Goal: Task Accomplishment & Management: Manage account settings

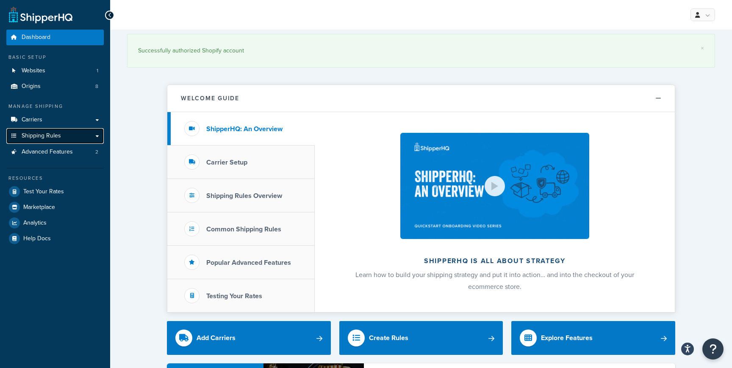
click at [45, 133] on span "Shipping Rules" at bounding box center [41, 136] width 39 height 7
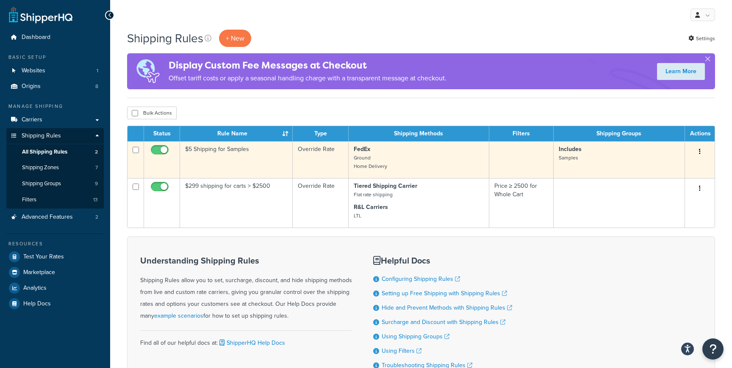
click at [702, 151] on button "button" at bounding box center [700, 152] width 12 height 14
click at [685, 165] on link "Edit" at bounding box center [671, 167] width 67 height 17
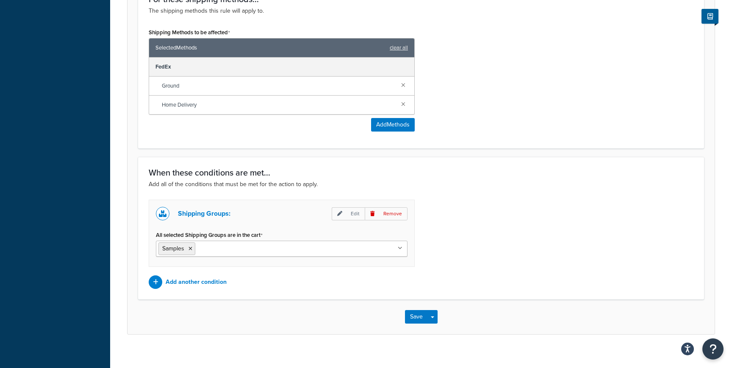
scroll to position [476, 0]
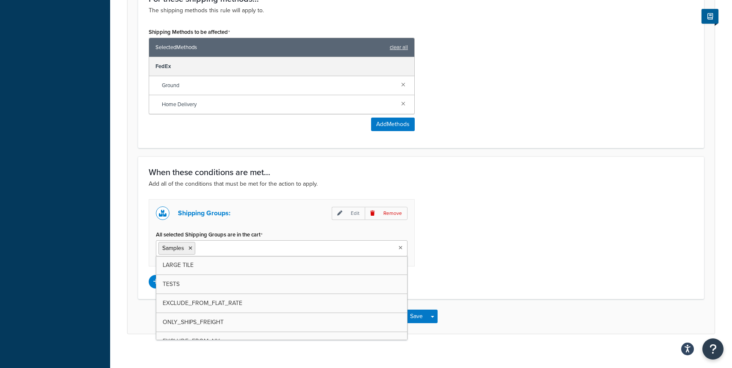
click at [240, 248] on input "All selected Shipping Groups are in the cart" at bounding box center [234, 247] width 75 height 9
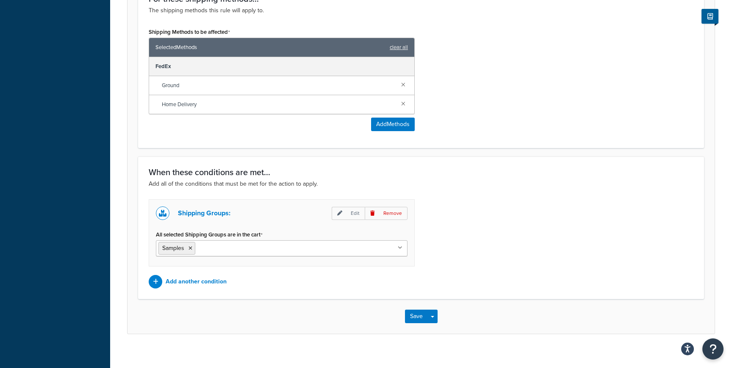
click at [515, 209] on div "Shipping Groups: Edit Remove All selected Shipping Groups are in the cart Sampl…" at bounding box center [420, 243] width 557 height 89
click at [349, 210] on p "Edit" at bounding box center [348, 213] width 33 height 13
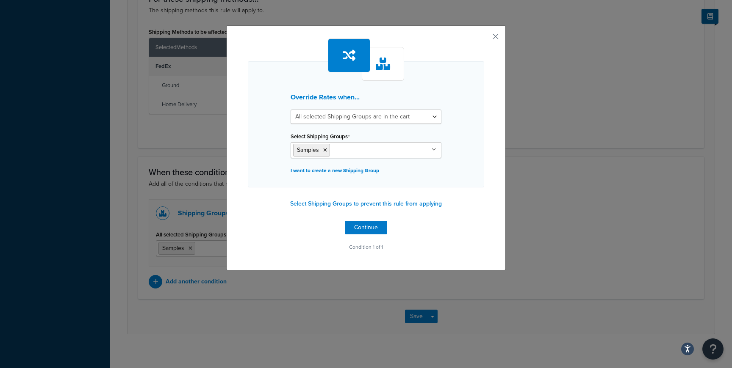
click at [360, 148] on input "Select Shipping Groups" at bounding box center [369, 149] width 75 height 9
click at [464, 181] on div "Override Rates when... All selected Shipping Groups are in the cart Any selecte…" at bounding box center [366, 124] width 236 height 126
click at [484, 39] on button "button" at bounding box center [483, 40] width 2 height 2
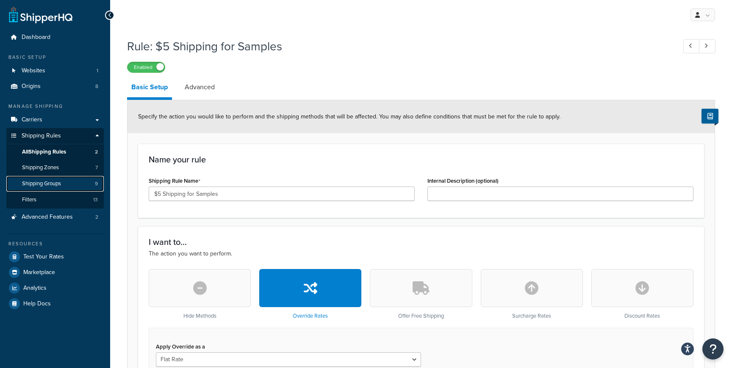
click at [53, 185] on span "Shipping Groups" at bounding box center [41, 183] width 39 height 7
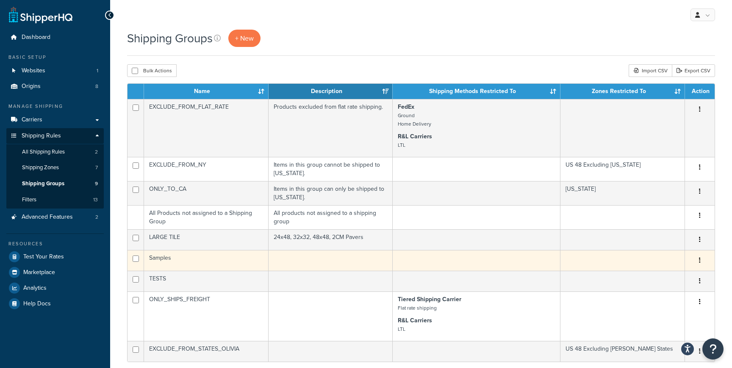
click at [231, 257] on td "Samples" at bounding box center [206, 260] width 124 height 21
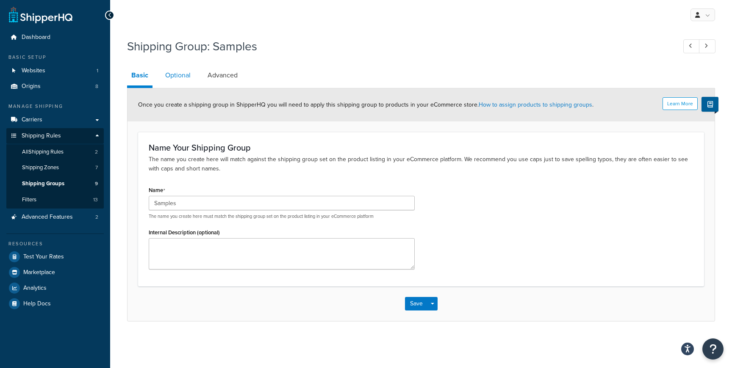
click at [184, 75] on link "Optional" at bounding box center [178, 75] width 34 height 20
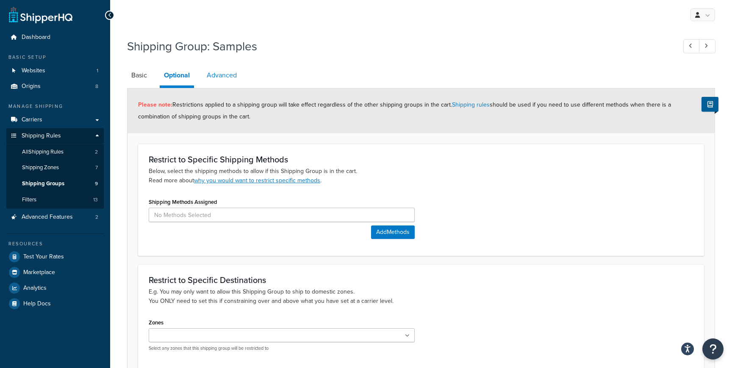
click at [228, 73] on link "Advanced" at bounding box center [221, 75] width 39 height 20
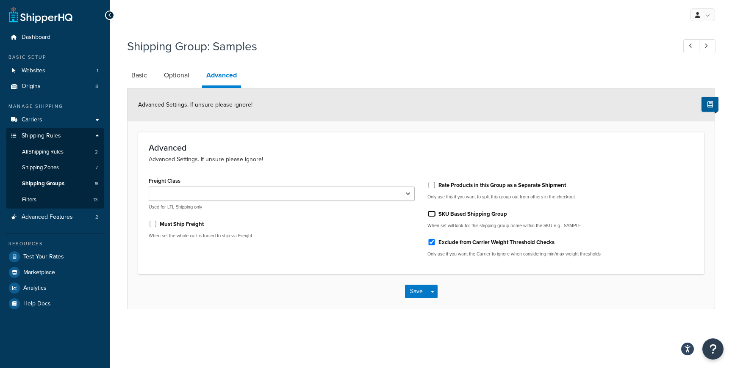
click at [432, 215] on input "SKU Based Shipping Group" at bounding box center [431, 214] width 8 height 6
checkbox input "false"
click at [171, 77] on link "Optional" at bounding box center [177, 75] width 34 height 20
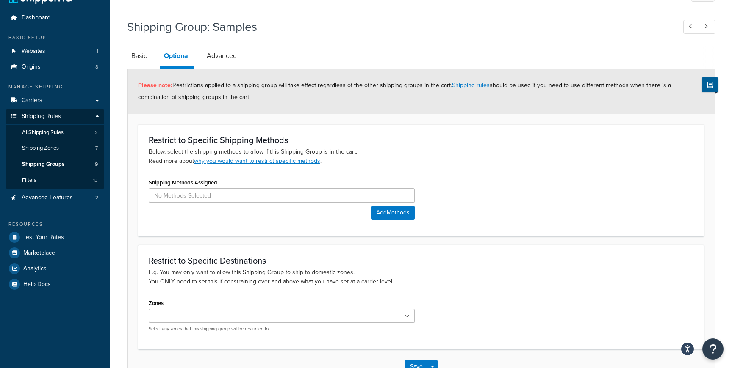
scroll to position [22, 0]
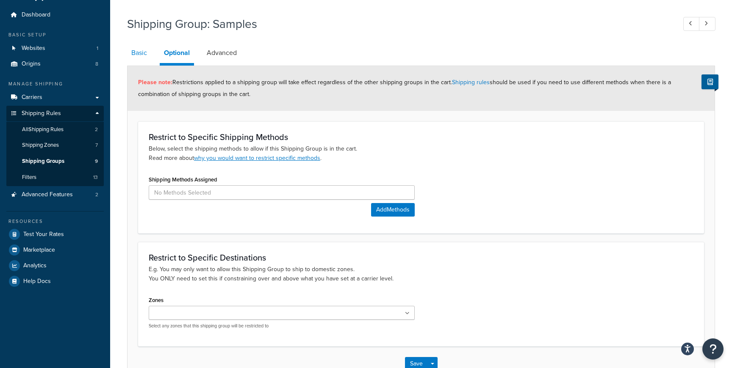
click at [136, 53] on link "Basic" at bounding box center [139, 53] width 24 height 20
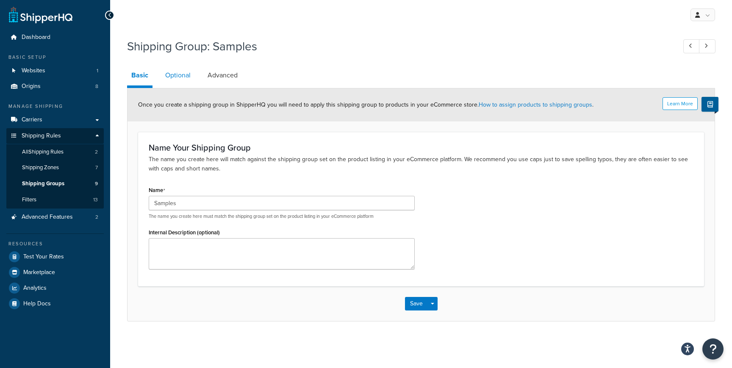
click at [185, 79] on link "Optional" at bounding box center [178, 75] width 34 height 20
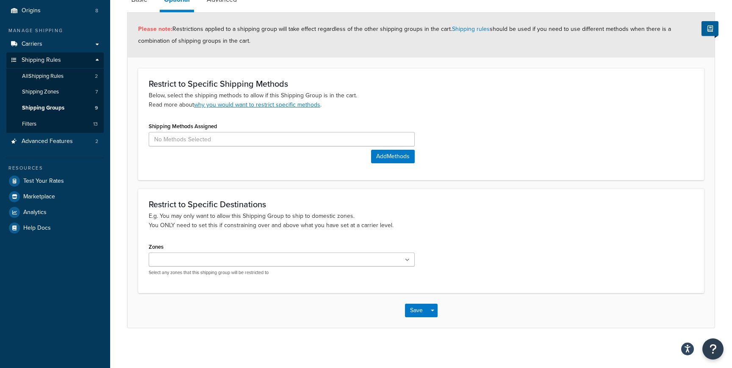
scroll to position [78, 0]
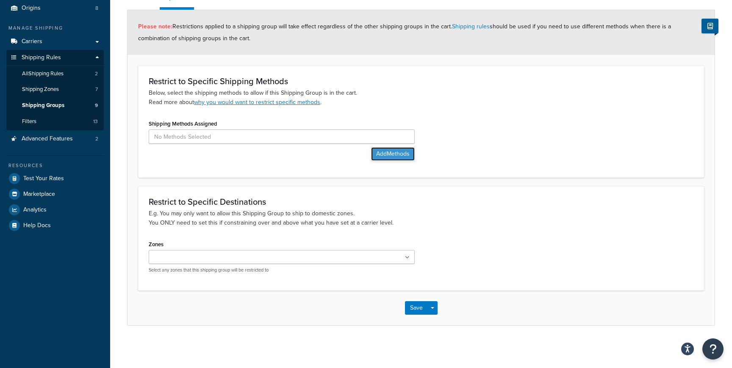
click at [378, 149] on button "Add Methods" at bounding box center [393, 154] width 44 height 14
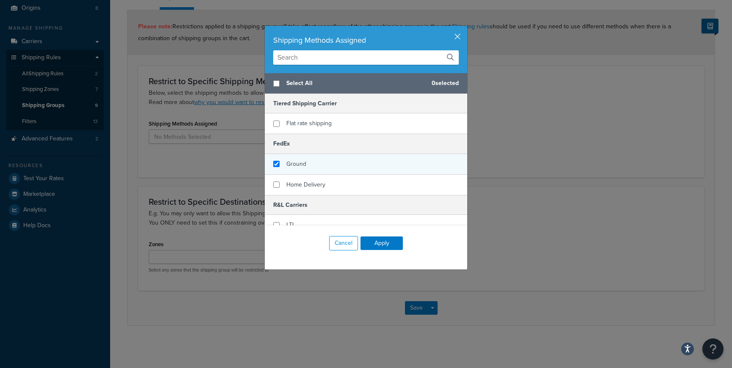
checkbox input "true"
click at [287, 165] on span "Ground" at bounding box center [296, 164] width 20 height 9
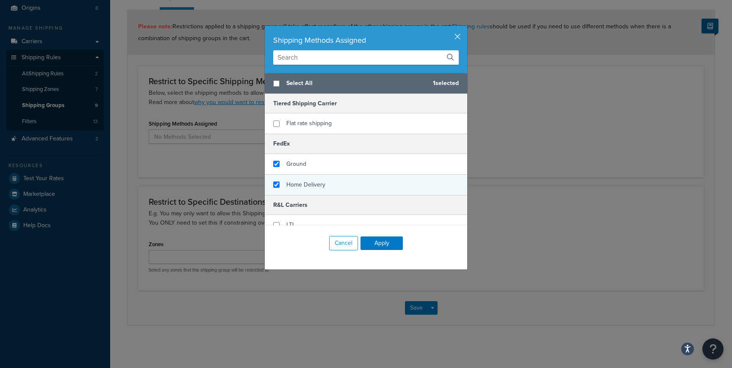
checkbox input "true"
click at [288, 188] on span "Home Delivery" at bounding box center [305, 184] width 39 height 9
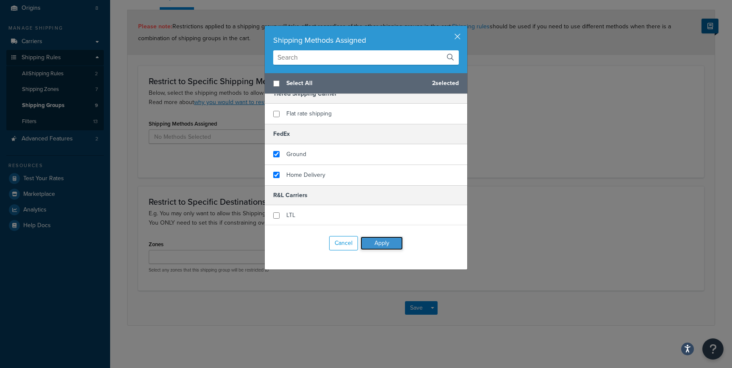
click at [387, 245] on button "Apply" at bounding box center [381, 244] width 42 height 14
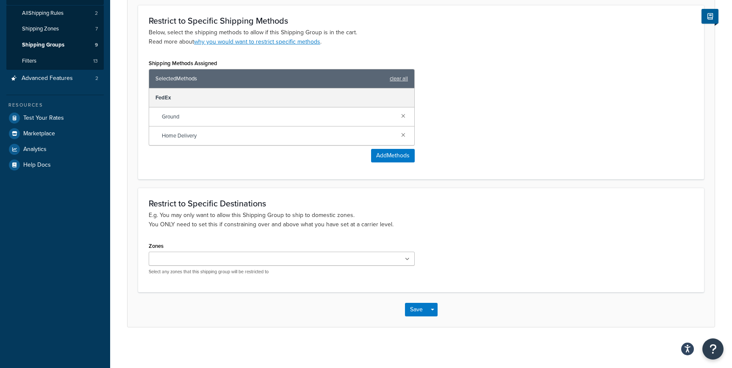
scroll to position [141, 0]
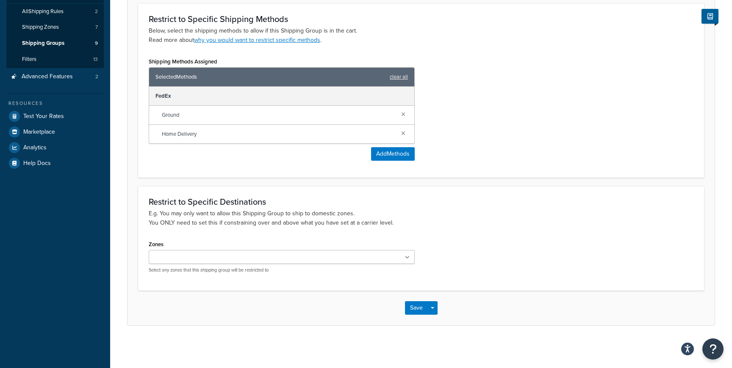
click at [423, 301] on div "Save Save Dropdown Save and Edit Save and Duplicate Save and Create New" at bounding box center [420, 308] width 587 height 35
click at [426, 309] on button "Save" at bounding box center [416, 308] width 23 height 14
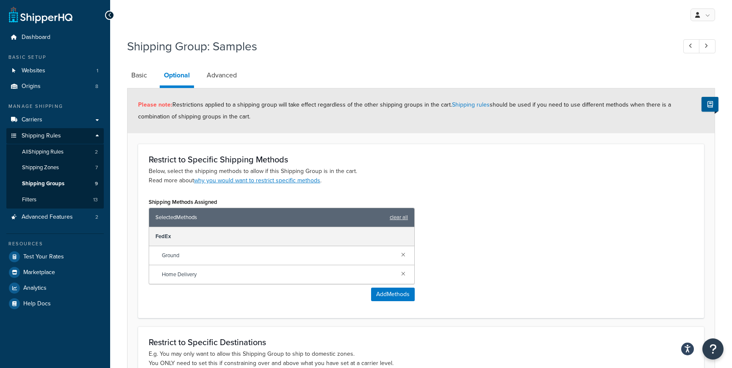
click at [460, 242] on div "Shipping Methods Assigned Selected Methods clear all FedEx Ground Home Delivery…" at bounding box center [420, 252] width 557 height 112
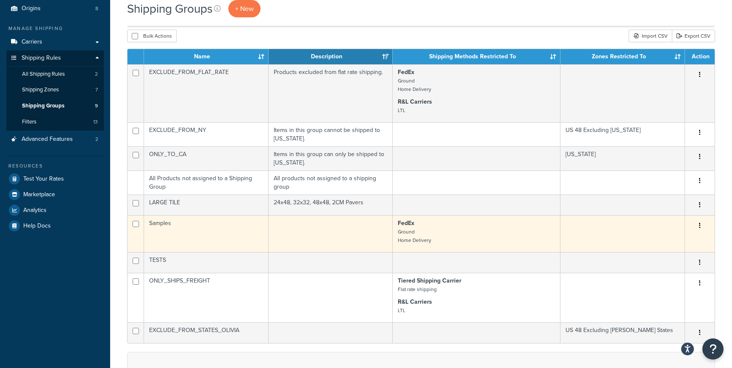
scroll to position [69, 0]
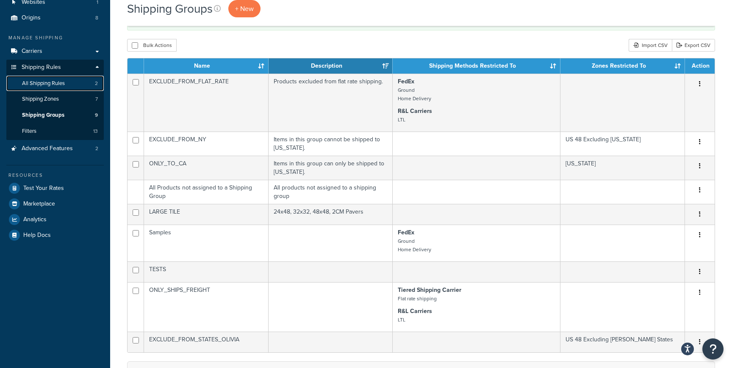
click at [38, 80] on span "All Shipping Rules" at bounding box center [43, 83] width 43 height 7
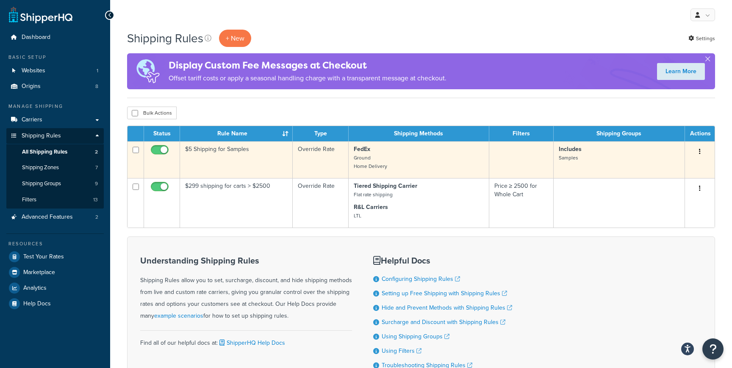
click at [703, 148] on button "button" at bounding box center [700, 152] width 12 height 14
click at [679, 174] on link "Edit" at bounding box center [671, 167] width 67 height 17
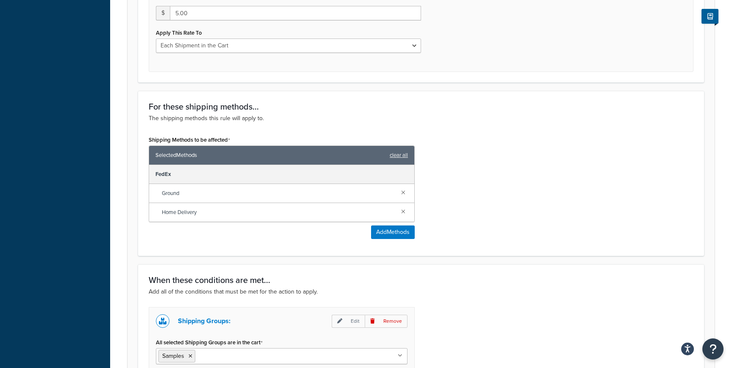
scroll to position [484, 0]
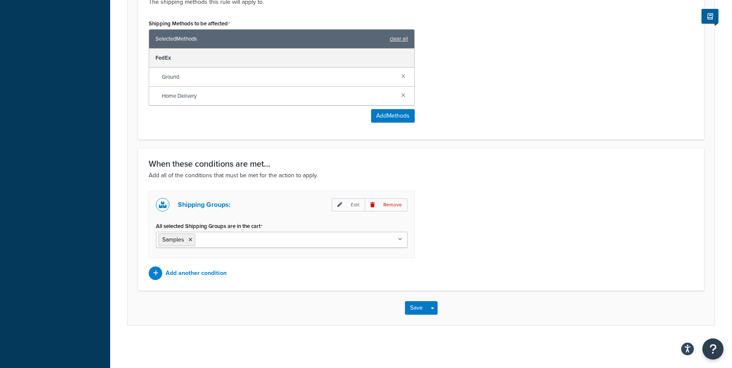
click at [307, 238] on ul "Samples" at bounding box center [282, 240] width 252 height 16
click at [315, 209] on div "Shipping Groups: Edit Remove" at bounding box center [282, 205] width 252 height 14
click at [220, 270] on p "Add another condition" at bounding box center [196, 274] width 61 height 12
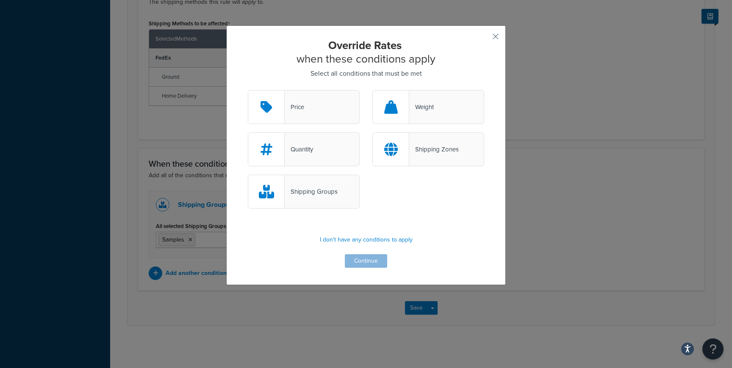
click at [321, 189] on div "Shipping Groups" at bounding box center [311, 192] width 53 height 12
click at [0, 0] on input "Shipping Groups" at bounding box center [0, 0] width 0 height 0
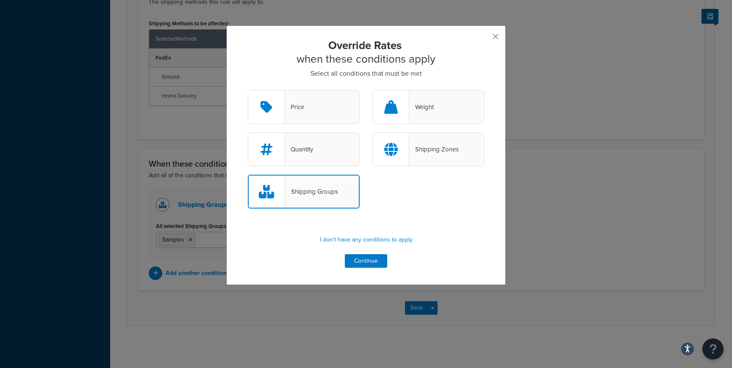
click at [290, 155] on div "Quantity" at bounding box center [304, 150] width 112 height 34
click at [0, 0] on input "Quantity" at bounding box center [0, 0] width 0 height 0
click at [309, 97] on div "Price" at bounding box center [304, 107] width 112 height 34
click at [0, 0] on input "Price" at bounding box center [0, 0] width 0 height 0
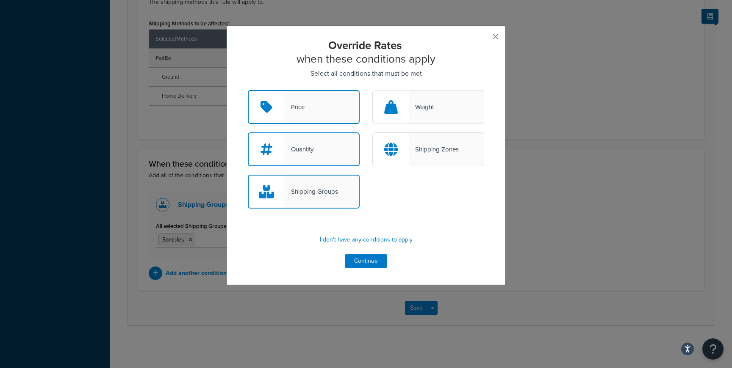
click at [309, 98] on div "Price" at bounding box center [304, 107] width 112 height 34
click at [0, 0] on input "Price" at bounding box center [0, 0] width 0 height 0
click at [308, 141] on div "Quantity" at bounding box center [304, 150] width 112 height 34
click at [0, 0] on input "Quantity" at bounding box center [0, 0] width 0 height 0
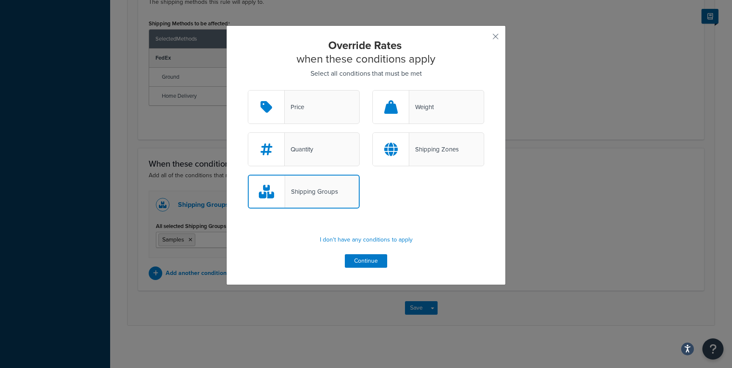
click at [305, 183] on div "Shipping Groups" at bounding box center [304, 192] width 112 height 34
click at [0, 0] on input "Shipping Groups" at bounding box center [0, 0] width 0 height 0
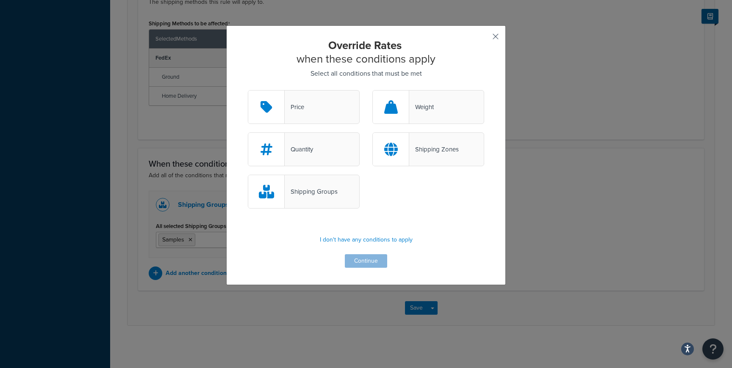
click at [484, 39] on button "button" at bounding box center [483, 40] width 2 height 2
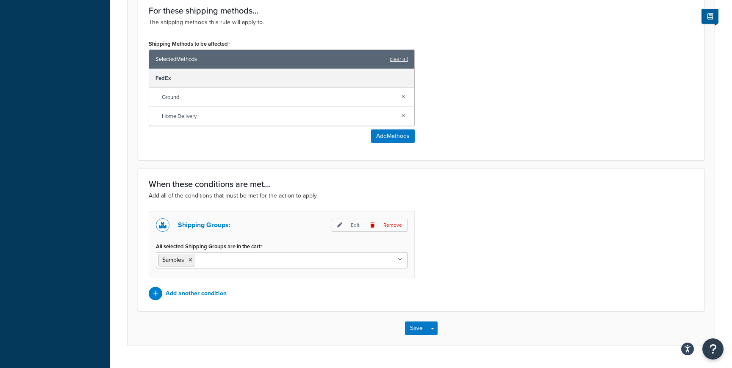
scroll to position [484, 0]
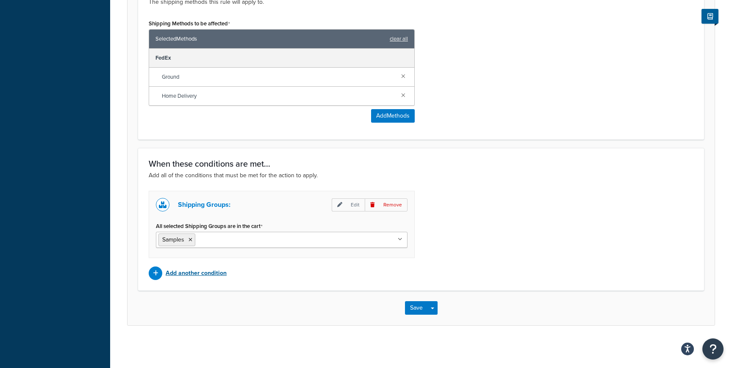
click at [209, 274] on p "Add another condition" at bounding box center [196, 274] width 61 height 12
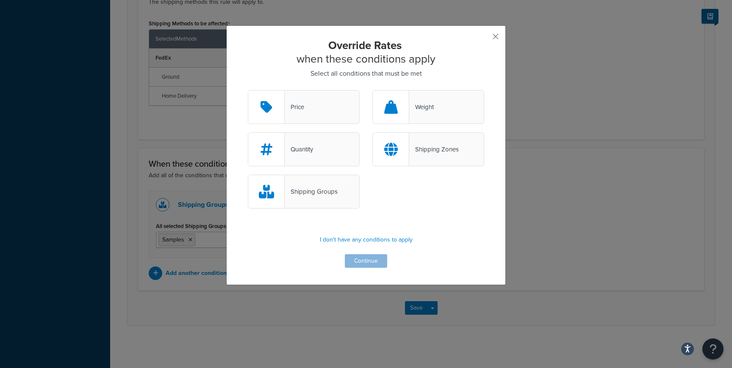
click at [300, 172] on div "Quantity Shipping Zones" at bounding box center [365, 154] width 249 height 42
click at [300, 183] on div "Shipping Groups" at bounding box center [304, 192] width 112 height 34
click at [0, 0] on input "Shipping Groups" at bounding box center [0, 0] width 0 height 0
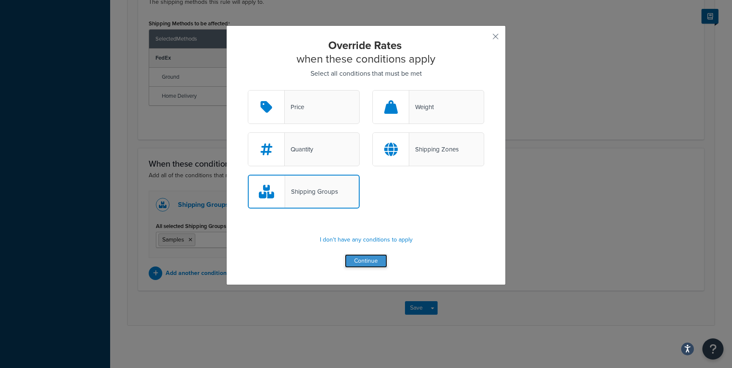
click at [363, 259] on button "Continue" at bounding box center [366, 261] width 42 height 14
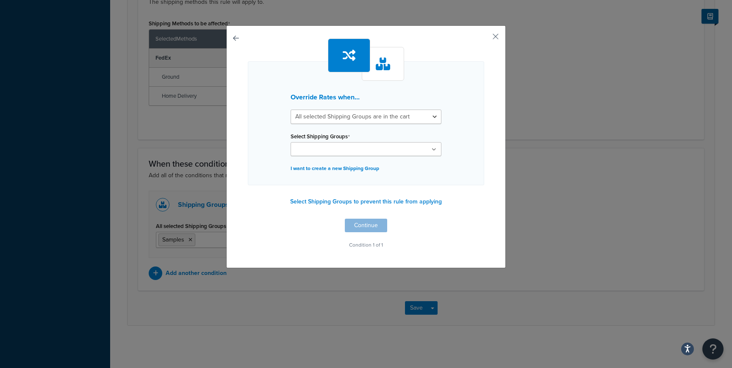
click at [371, 152] on ul at bounding box center [365, 149] width 151 height 14
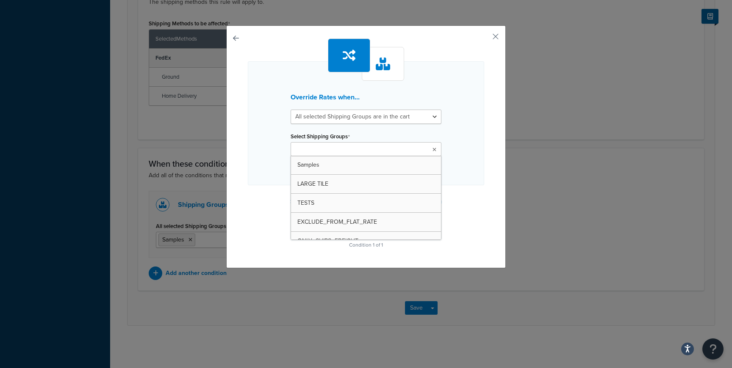
click at [481, 140] on div "Override Rates when... All selected Shipping Groups are in the cart Any selecte…" at bounding box center [366, 123] width 236 height 124
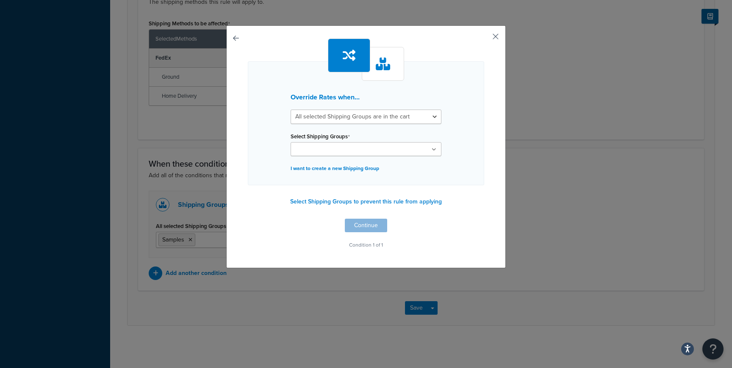
click at [484, 39] on button "button" at bounding box center [483, 40] width 2 height 2
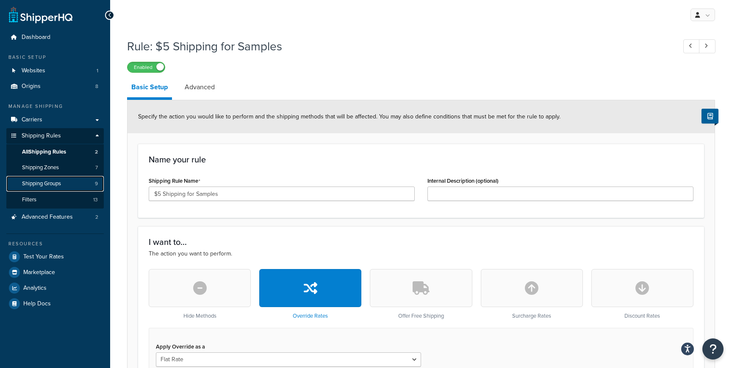
click at [51, 179] on link "Shipping Groups 9" at bounding box center [54, 184] width 97 height 16
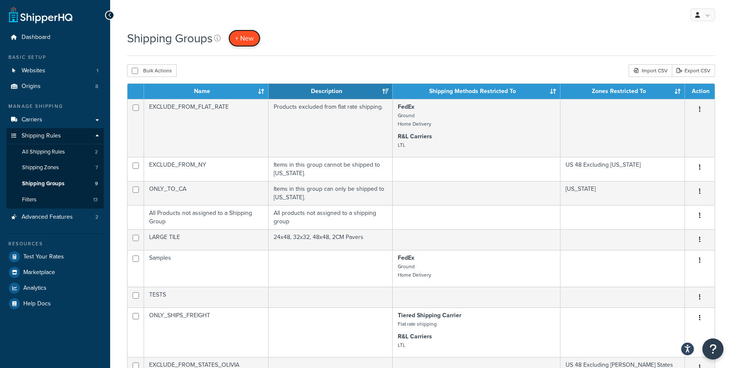
click at [240, 36] on span "+ New" at bounding box center [244, 38] width 19 height 10
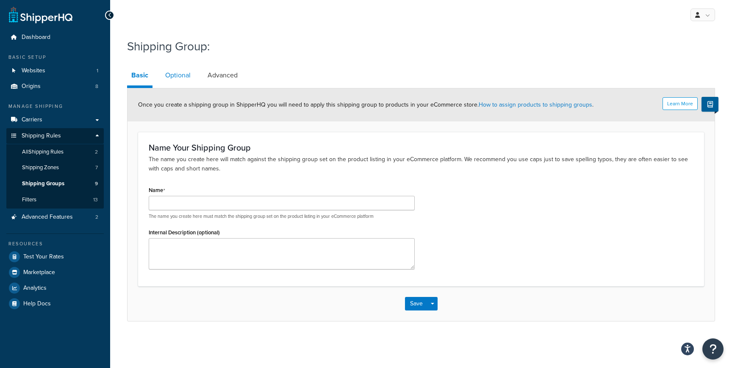
click at [185, 73] on link "Optional" at bounding box center [178, 75] width 34 height 20
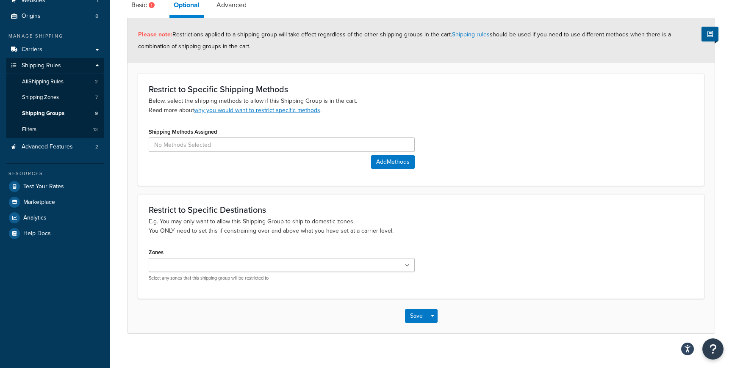
scroll to position [78, 0]
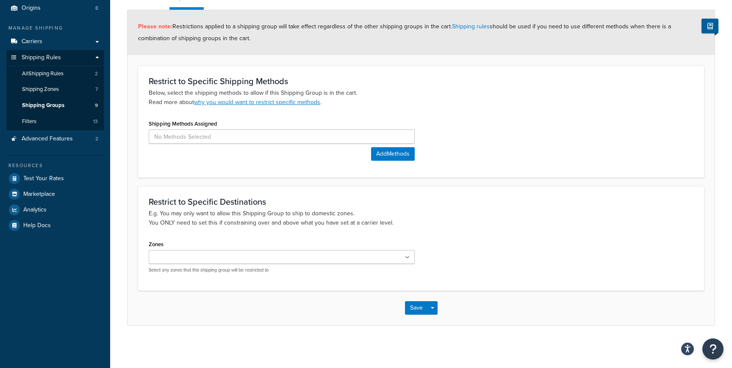
click at [207, 257] on input "Zones" at bounding box center [188, 257] width 75 height 9
click at [216, 232] on div "Restrict to Specific Destinations E.g. You may only want to allow this Shipping…" at bounding box center [421, 238] width 566 height 104
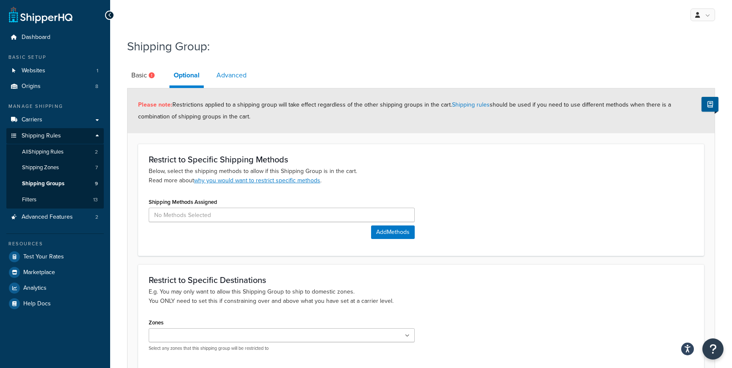
click at [238, 71] on link "Advanced" at bounding box center [231, 75] width 39 height 20
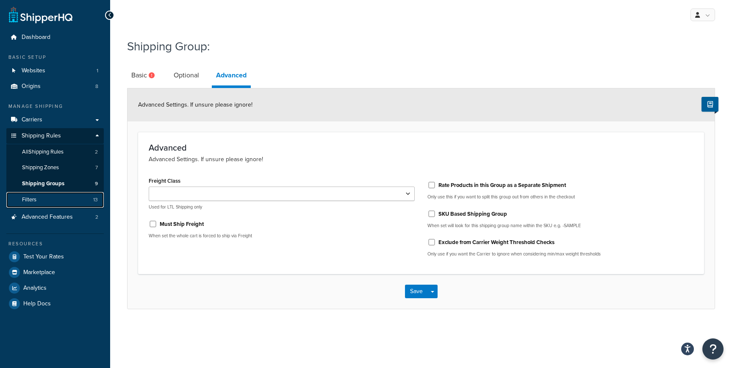
click at [69, 207] on link "Filters 13" at bounding box center [54, 200] width 97 height 16
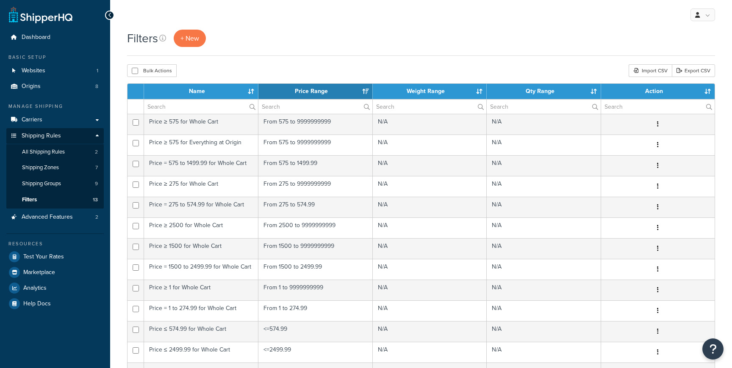
select select "15"
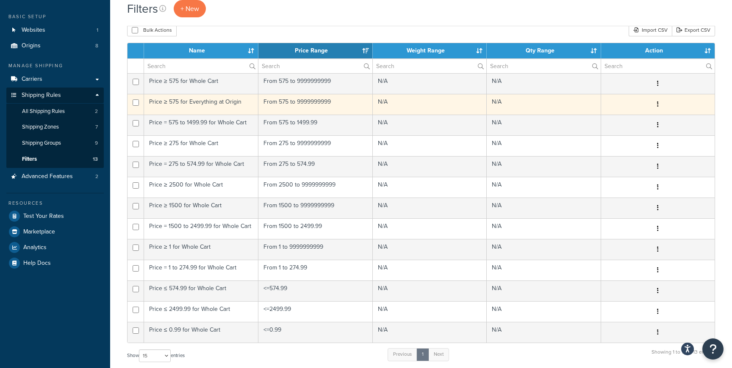
scroll to position [36, 0]
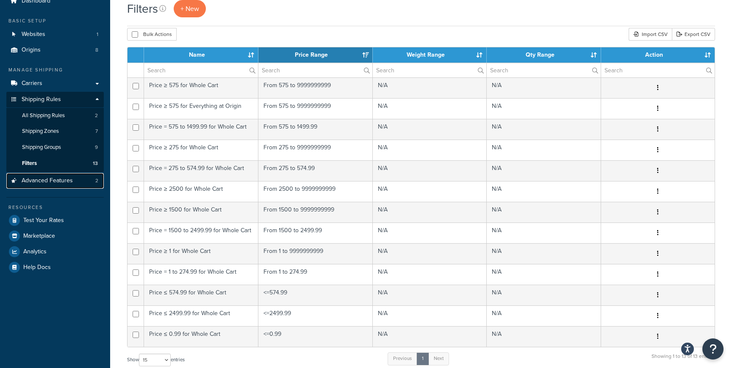
click at [78, 185] on link "Advanced Features 2" at bounding box center [54, 181] width 97 height 16
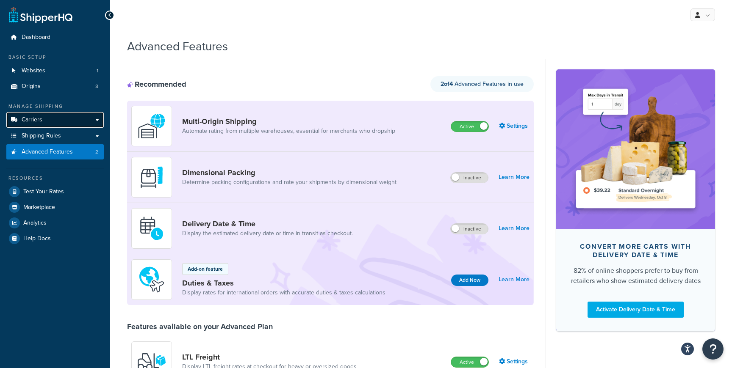
click at [65, 126] on link "Carriers" at bounding box center [54, 120] width 97 height 16
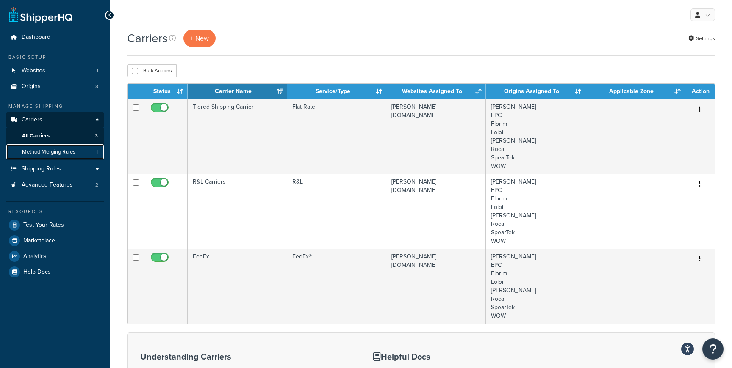
click at [56, 157] on link "Method Merging Rules 1" at bounding box center [54, 152] width 97 height 16
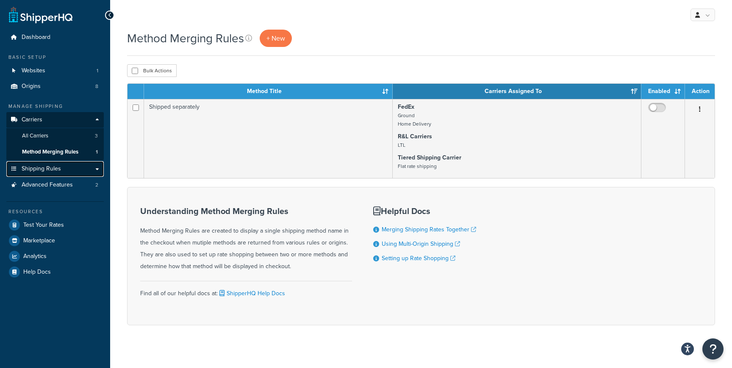
click at [53, 167] on span "Shipping Rules" at bounding box center [41, 169] width 39 height 7
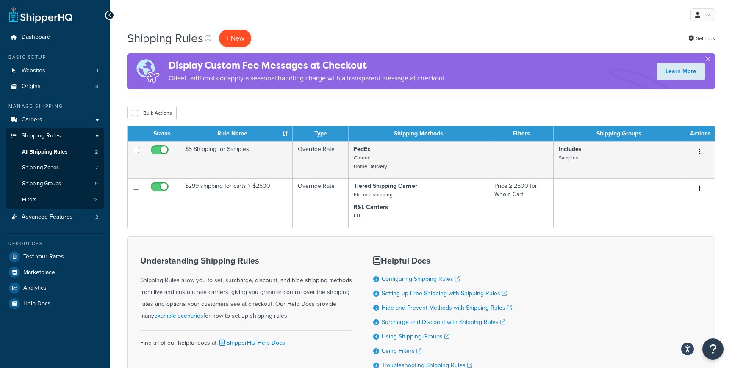
click at [245, 35] on p "+ New" at bounding box center [235, 38] width 32 height 17
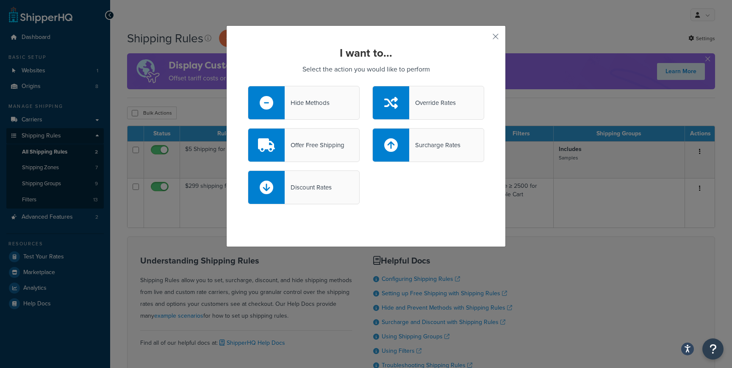
click at [438, 99] on div "Override Rates" at bounding box center [432, 103] width 47 height 12
click at [0, 0] on input "Override Rates" at bounding box center [0, 0] width 0 height 0
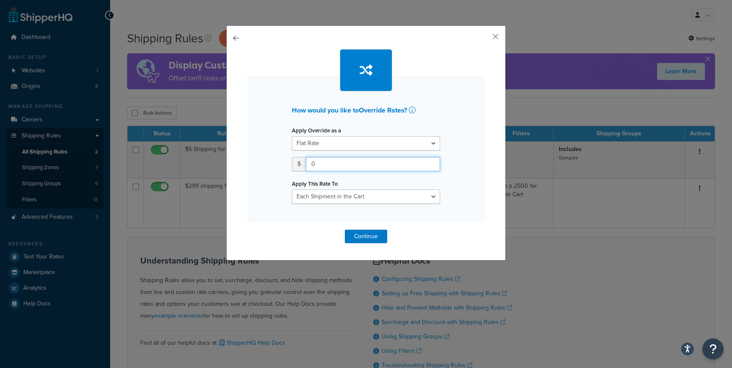
click at [344, 166] on input "0" at bounding box center [373, 164] width 134 height 14
type input "0"
type input "5"
click at [354, 235] on button "Continue" at bounding box center [366, 237] width 42 height 14
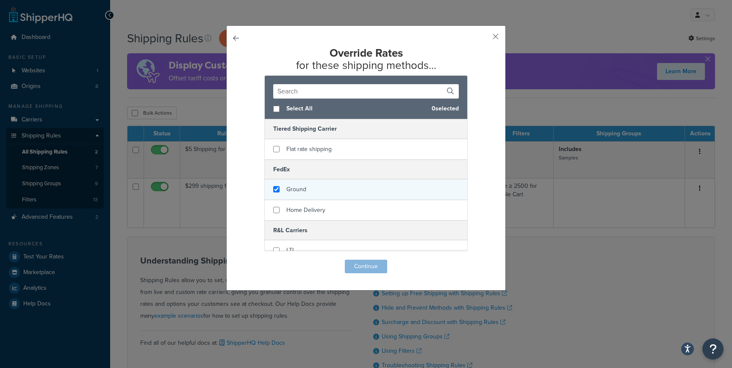
checkbox input "true"
click at [324, 191] on div "Ground" at bounding box center [366, 190] width 202 height 21
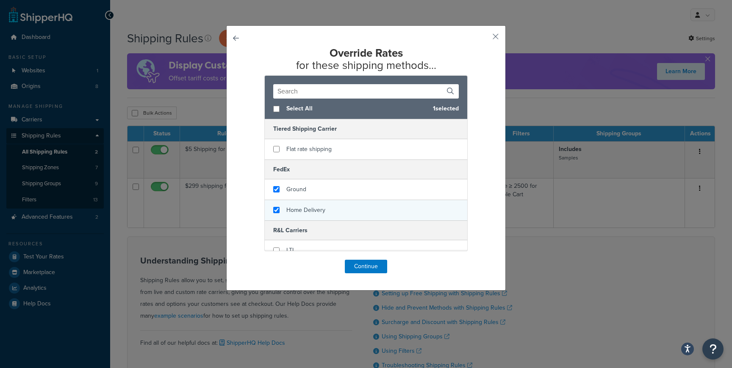
checkbox input "true"
click at [324, 218] on div "Home Delivery" at bounding box center [366, 210] width 202 height 20
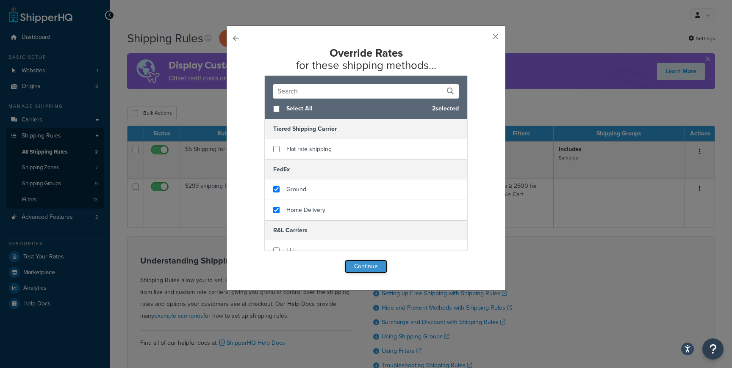
click at [366, 264] on button "Continue" at bounding box center [366, 267] width 42 height 14
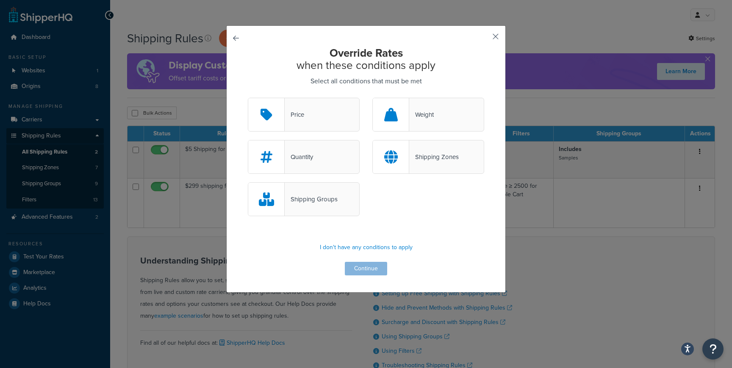
click at [484, 39] on button "button" at bounding box center [483, 40] width 2 height 2
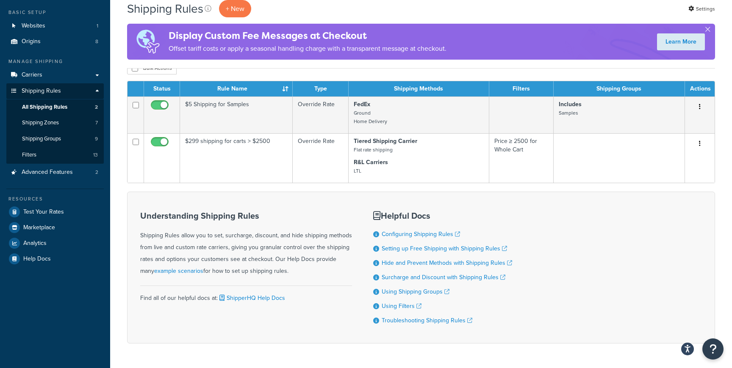
scroll to position [72, 0]
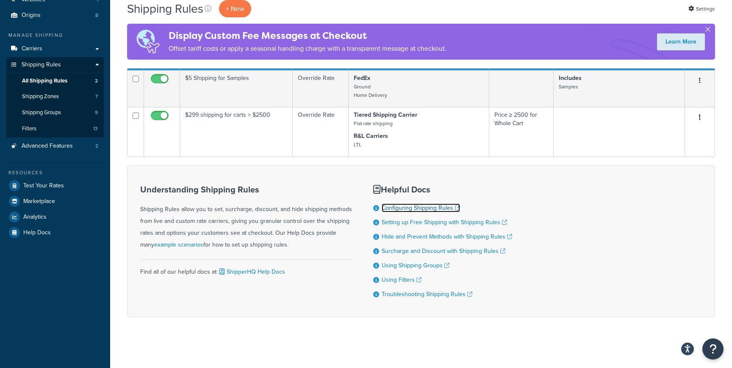
click at [420, 207] on link "Configuring Shipping Rules" at bounding box center [421, 208] width 78 height 9
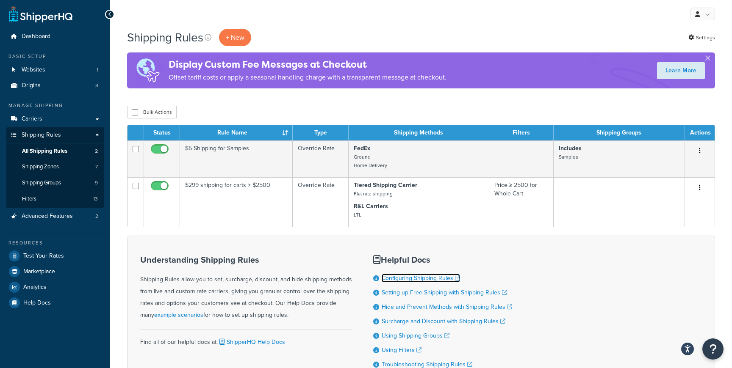
scroll to position [0, 0]
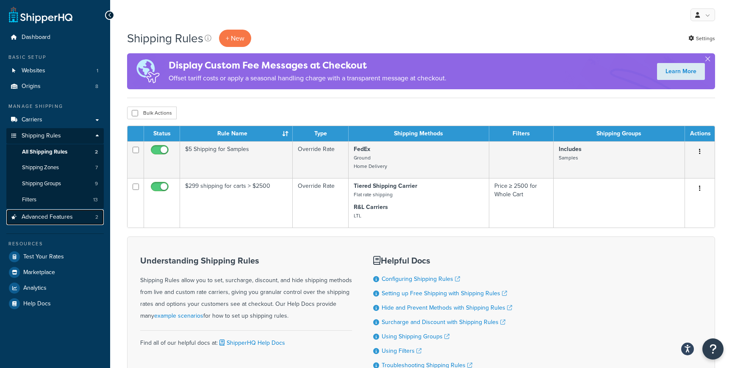
click at [46, 216] on span "Advanced Features" at bounding box center [47, 217] width 51 height 7
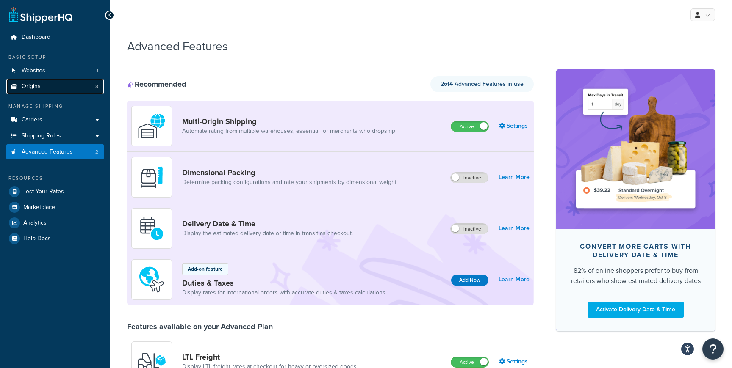
click at [74, 84] on link "Origins 8" at bounding box center [54, 87] width 97 height 16
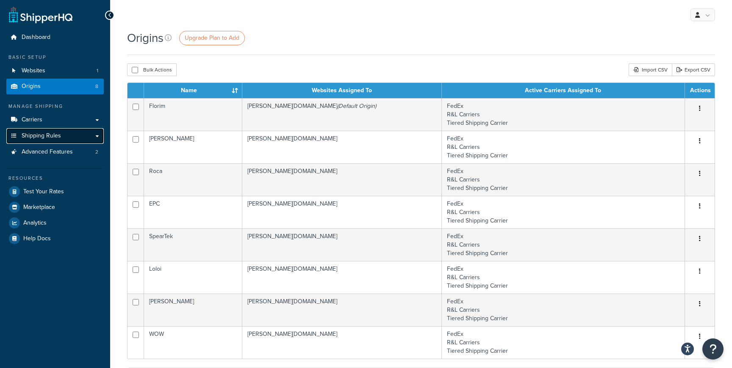
click at [83, 136] on link "Shipping Rules" at bounding box center [54, 136] width 97 height 16
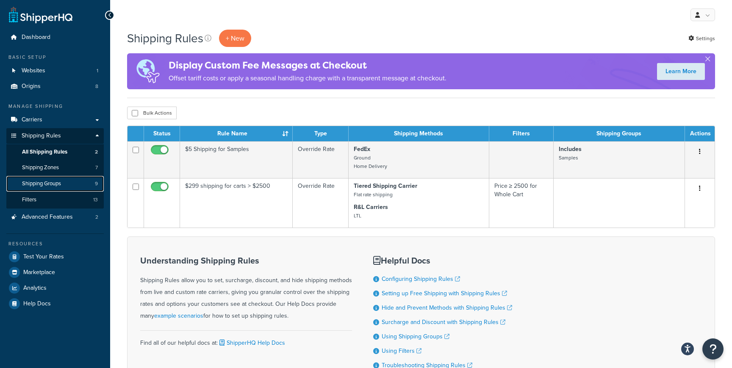
click at [53, 183] on span "Shipping Groups" at bounding box center [41, 183] width 39 height 7
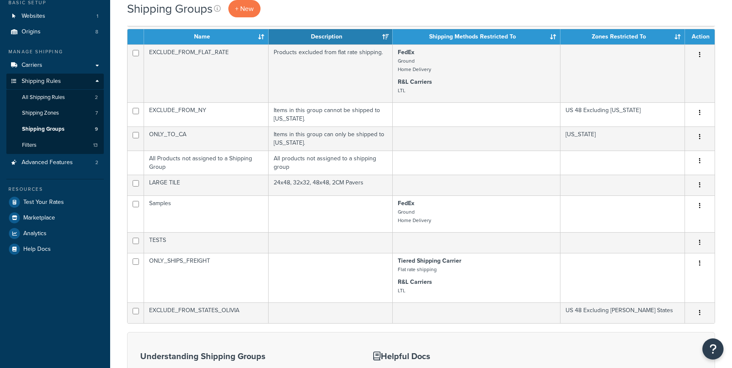
scroll to position [56, 0]
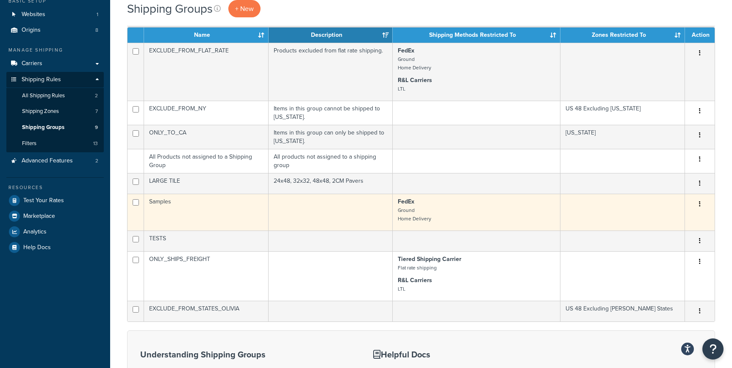
click at [247, 218] on td "Samples" at bounding box center [206, 212] width 124 height 37
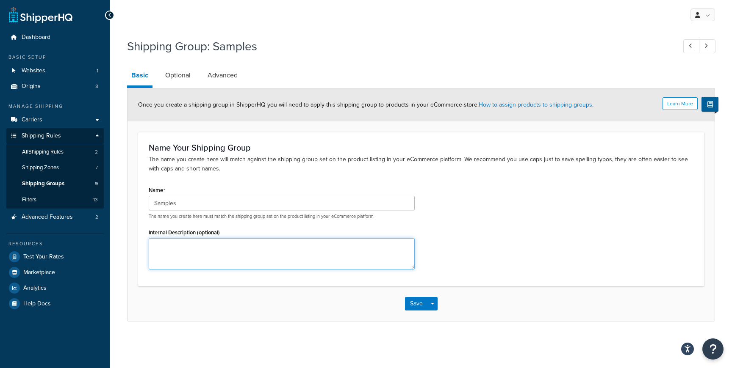
click at [304, 261] on textarea "Internal Description (optional)" at bounding box center [282, 253] width 266 height 31
drag, startPoint x: 313, startPoint y: 220, endPoint x: 362, endPoint y: 221, distance: 49.1
click at [362, 221] on div "Name Samples The name you create here must match the shipping group set on the …" at bounding box center [281, 229] width 279 height 91
drag, startPoint x: 383, startPoint y: 218, endPoint x: 245, endPoint y: 218, distance: 138.5
click at [244, 217] on p "The name you create here must match the shipping group set on the product listi…" at bounding box center [282, 216] width 266 height 6
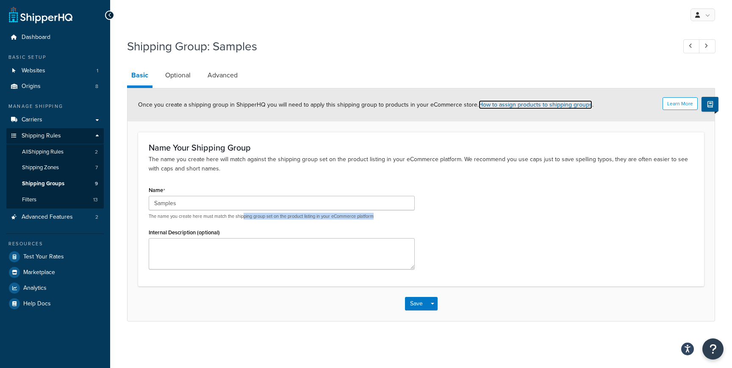
click at [506, 102] on link "How to assign products to shipping groups" at bounding box center [534, 104] width 113 height 9
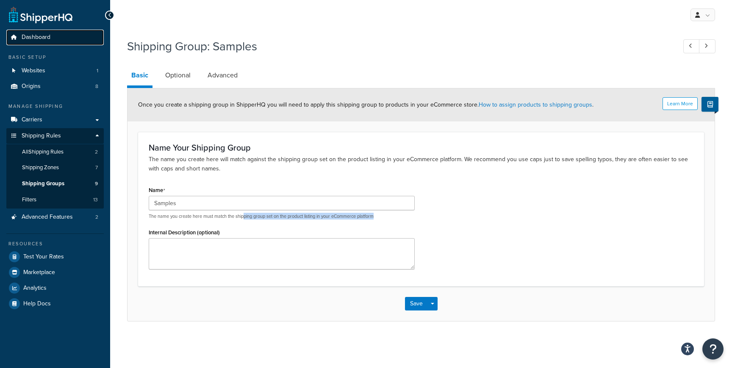
click at [60, 43] on link "Dashboard" at bounding box center [54, 38] width 97 height 16
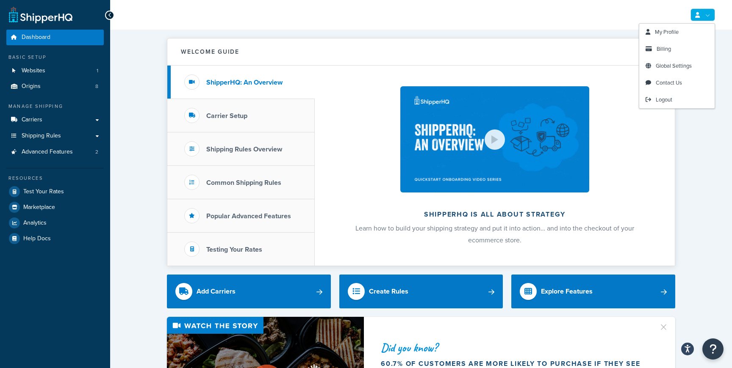
click at [710, 10] on link at bounding box center [702, 14] width 25 height 13
